Goal: Complete application form

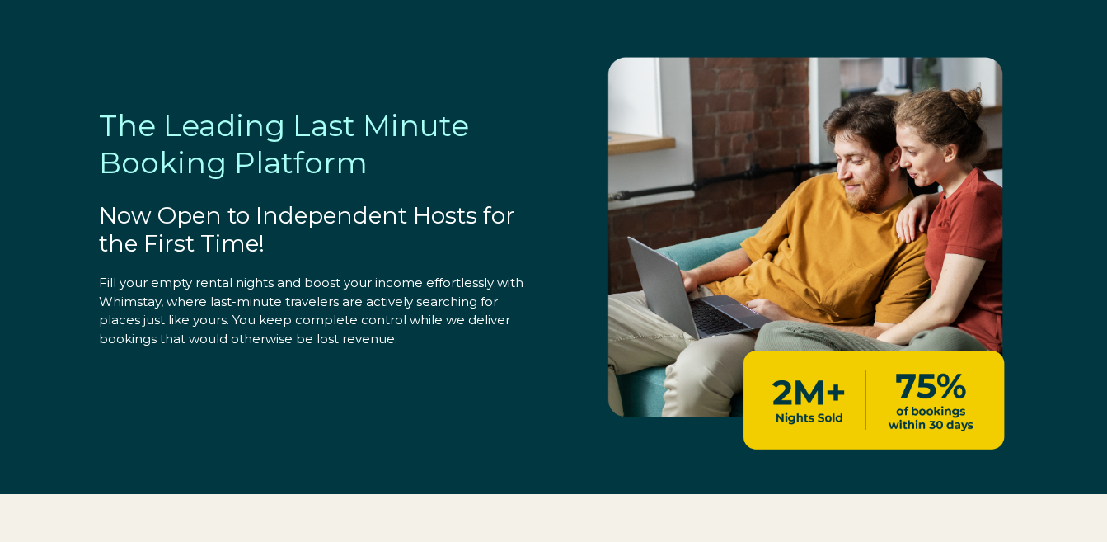
select select "US"
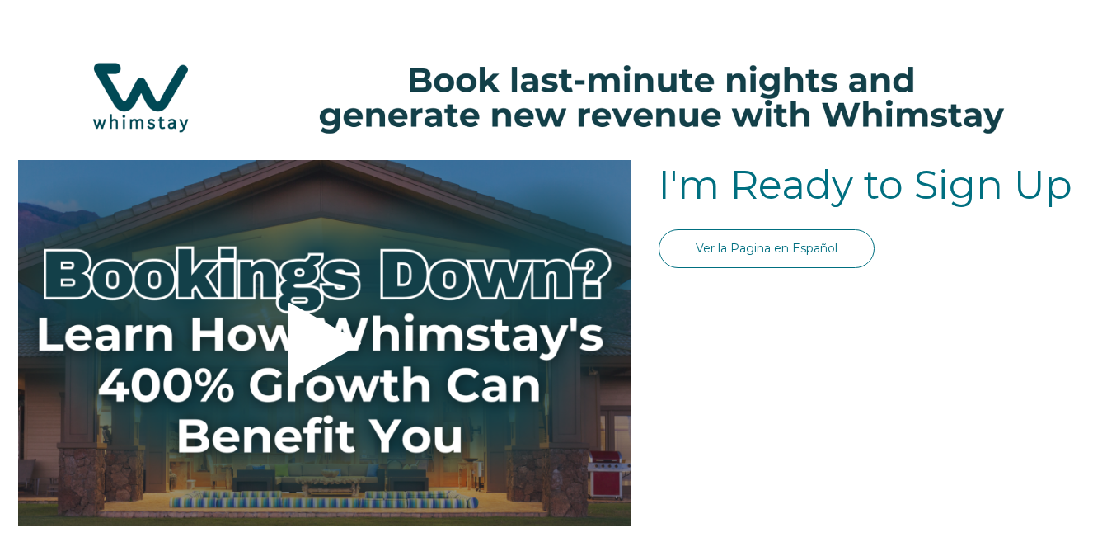
select select "US"
select select "Standard"
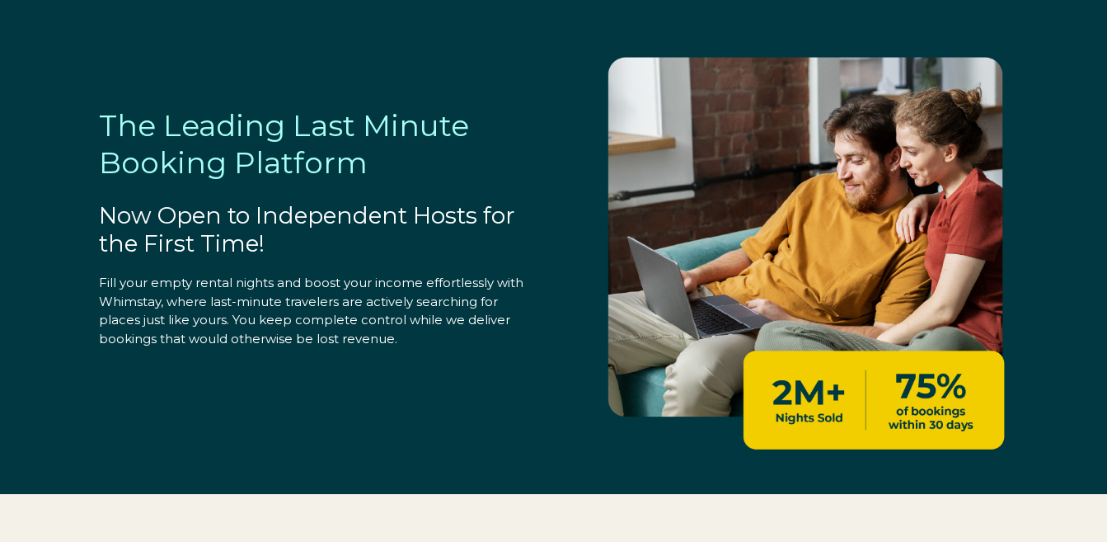
select select "US"
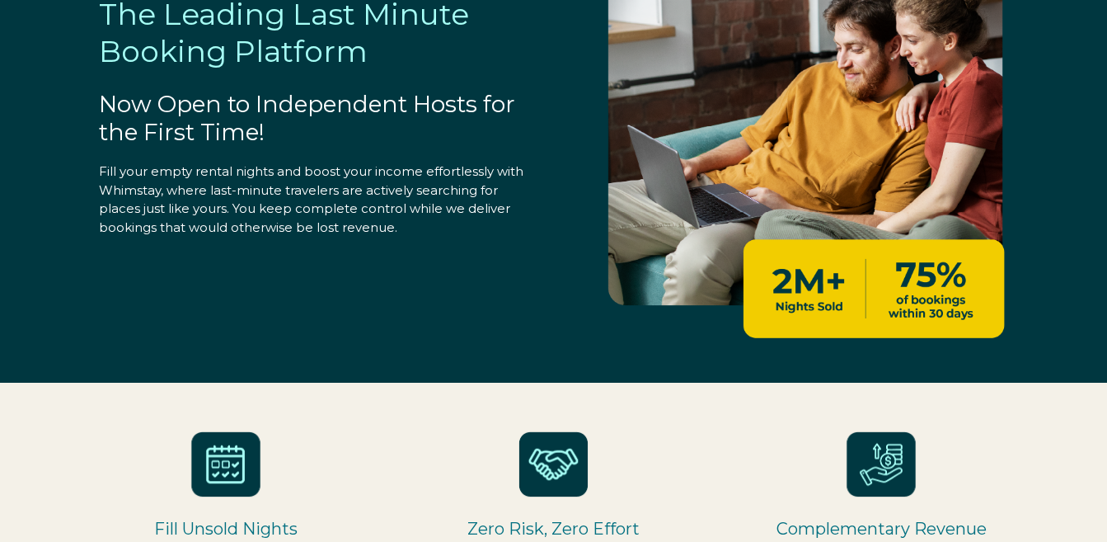
scroll to position [50, 0]
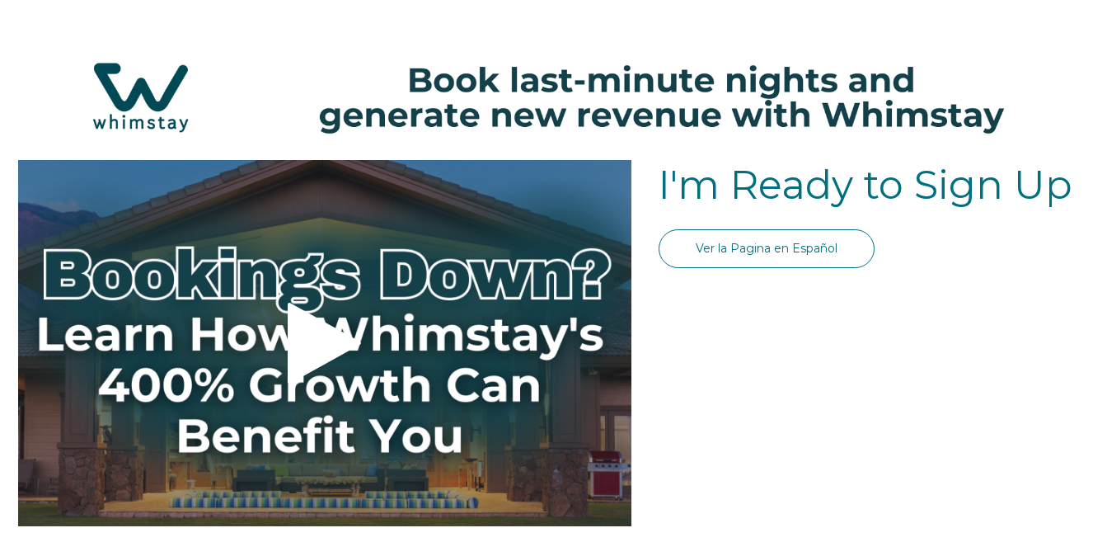
select select "US"
select select "Standard"
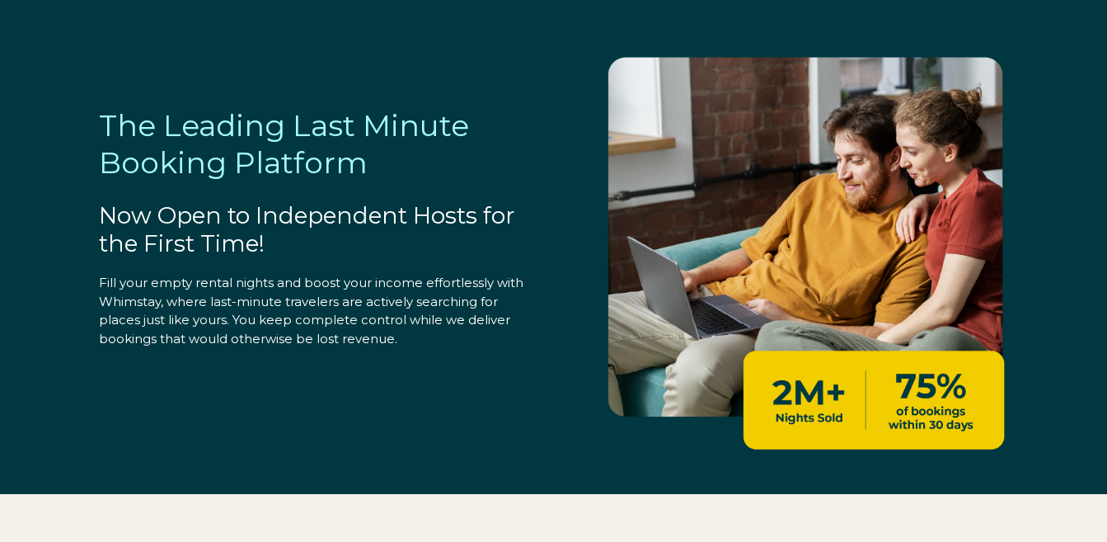
select select "US"
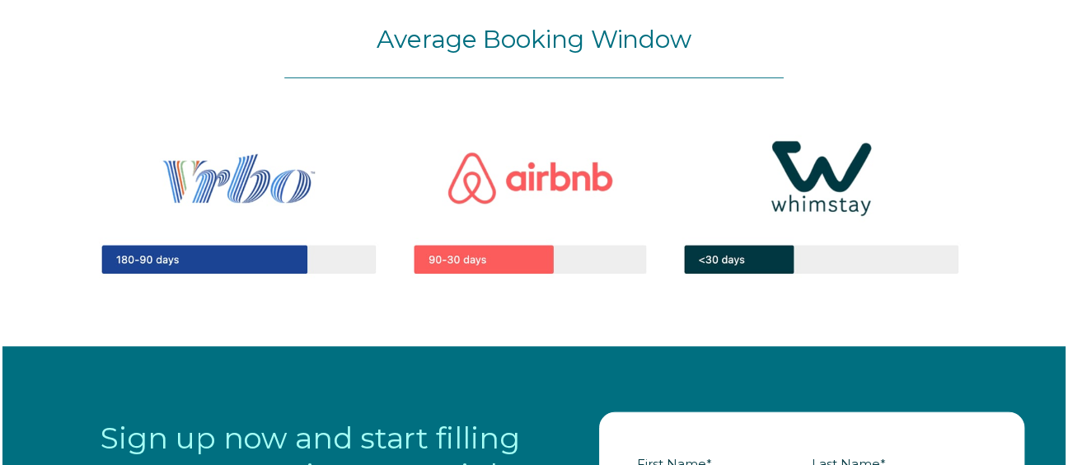
scroll to position [1190, 0]
